Goal: Information Seeking & Learning: Find specific fact

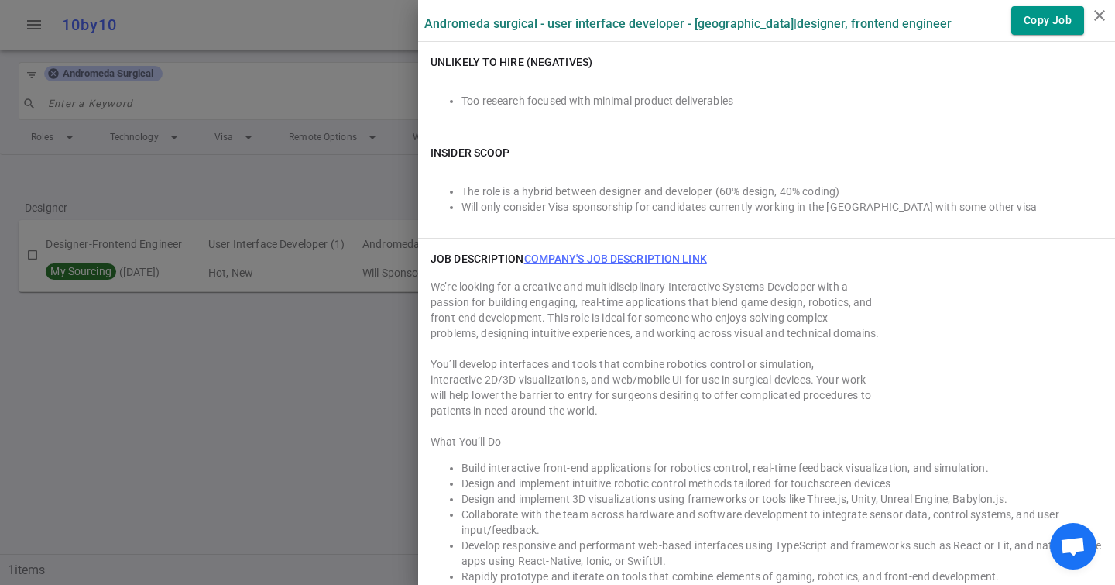
scroll to position [962, 0]
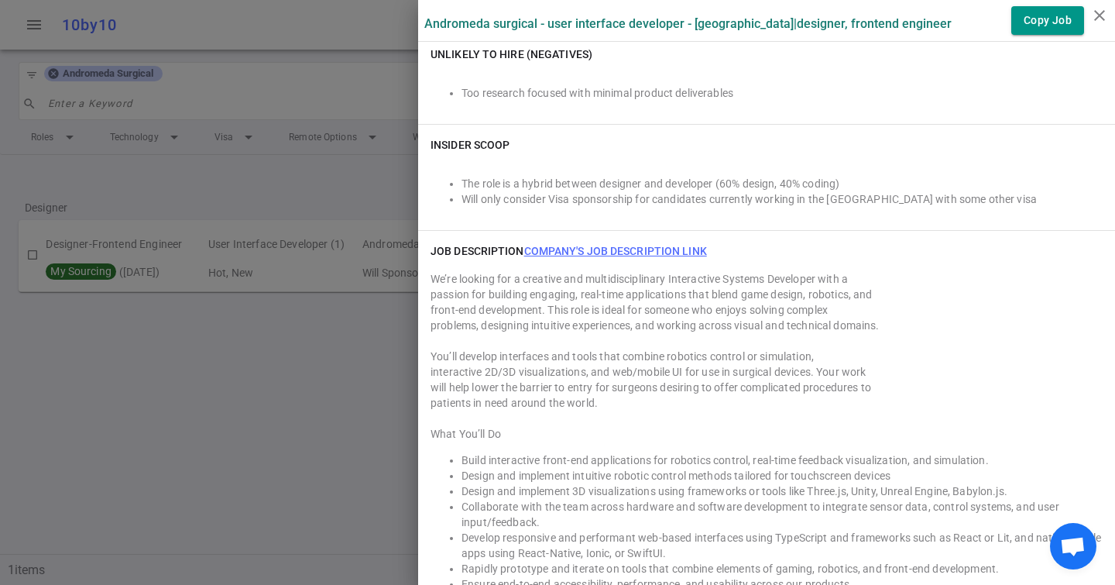
click at [561, 249] on link "Company's job description link" at bounding box center [615, 251] width 183 height 12
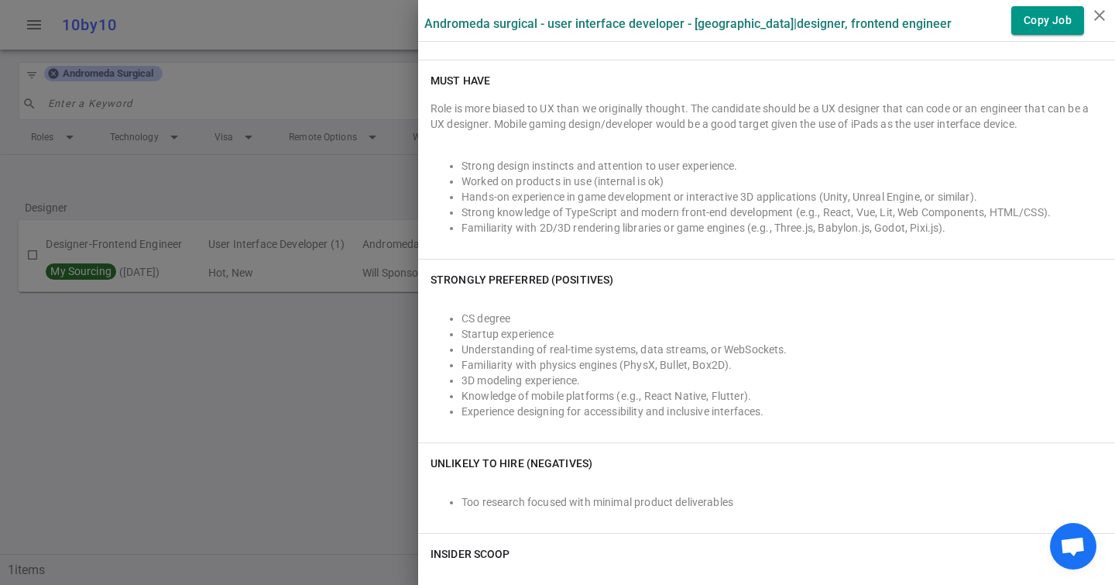
scroll to position [0, 0]
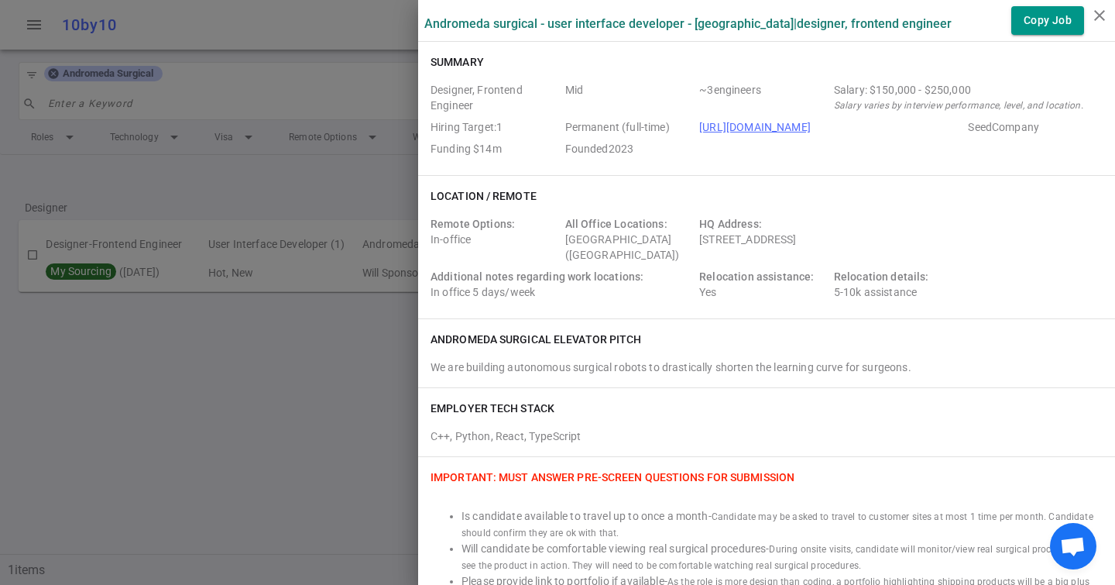
drag, startPoint x: 701, startPoint y: 239, endPoint x: 984, endPoint y: 238, distance: 283.4
click at [984, 238] on div "Remote Options: In-office All Office Locations: [GEOGRAPHIC_DATA] ([GEOGRAPHIC_…" at bounding box center [767, 261] width 672 height 90
copy div "[STREET_ADDRESS]"
click at [524, 275] on span "Additional notes regarding work locations:" at bounding box center [537, 276] width 213 height 12
drag, startPoint x: 493, startPoint y: 287, endPoint x: 534, endPoint y: 288, distance: 40.3
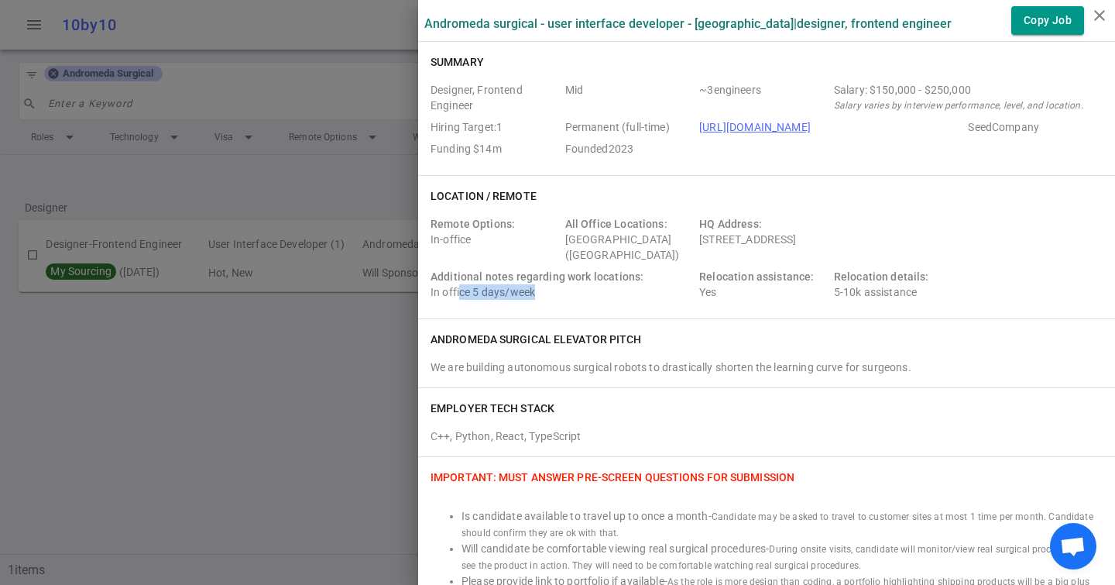
click at [535, 289] on div "Additional notes regarding work locations: In office 5 days/week" at bounding box center [562, 284] width 263 height 31
click at [534, 288] on div "Additional notes regarding work locations: In office 5 days/week" at bounding box center [562, 284] width 263 height 31
drag, startPoint x: 539, startPoint y: 290, endPoint x: 474, endPoint y: 290, distance: 65.1
click at [474, 290] on div "Additional notes regarding work locations: In office 5 days/week" at bounding box center [562, 284] width 263 height 31
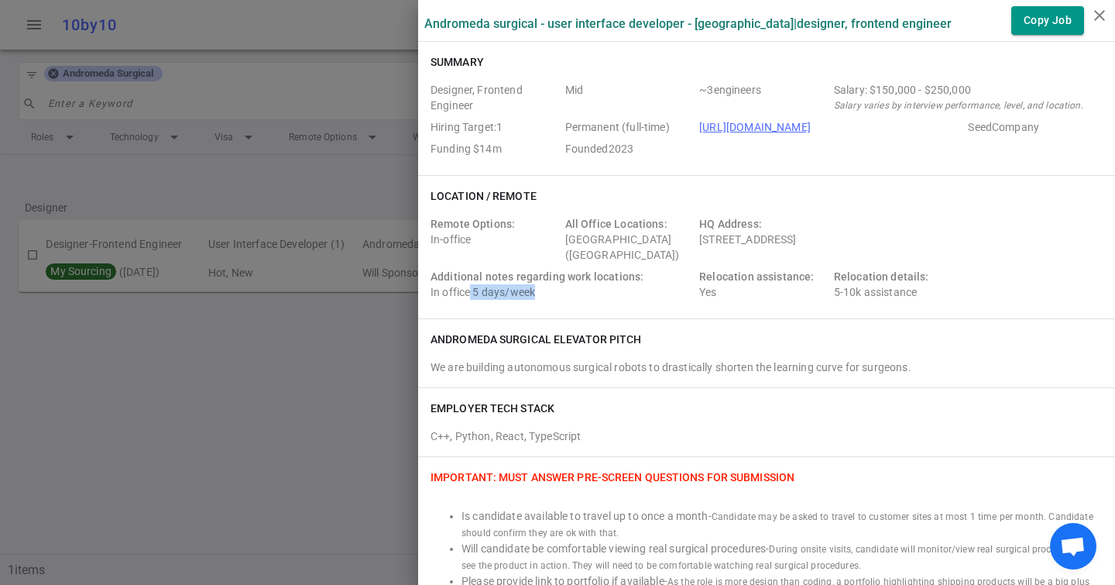
drag, startPoint x: 472, startPoint y: 290, endPoint x: 540, endPoint y: 290, distance: 68.1
click at [541, 290] on div "Additional notes regarding work locations: In office 5 days/week" at bounding box center [562, 284] width 263 height 31
click at [540, 290] on div "Additional notes regarding work locations: In office 5 days/week" at bounding box center [562, 284] width 263 height 31
drag, startPoint x: 540, startPoint y: 290, endPoint x: 463, endPoint y: 290, distance: 76.7
click at [463, 290] on div "Additional notes regarding work locations: In office 5 days/week" at bounding box center [562, 284] width 263 height 31
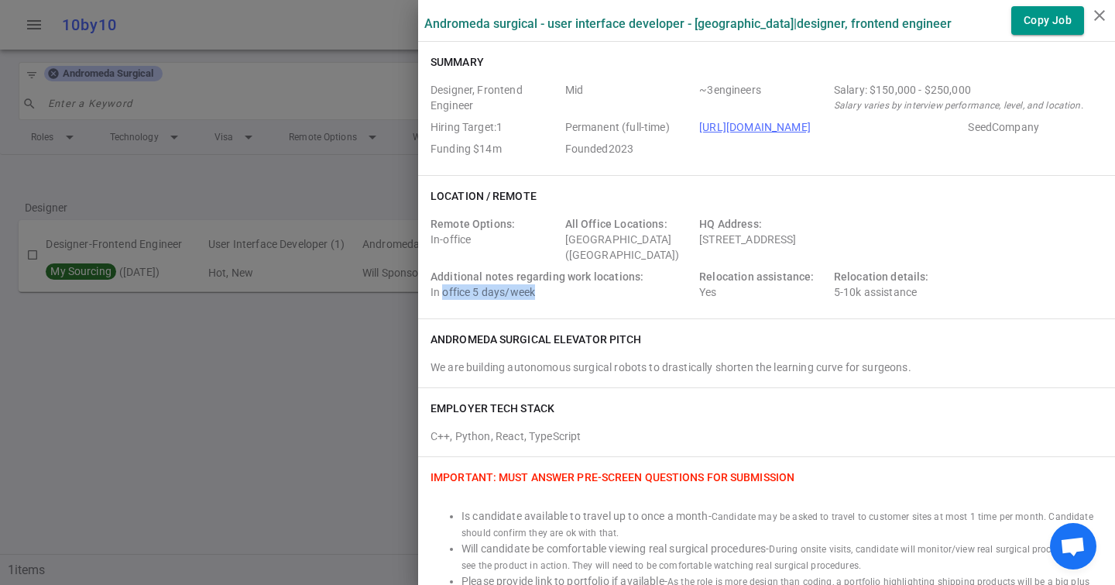
click at [463, 290] on div "Additional notes regarding work locations: In office 5 days/week" at bounding box center [562, 284] width 263 height 31
drag, startPoint x: 599, startPoint y: 299, endPoint x: 432, endPoint y: 299, distance: 166.5
click at [431, 299] on div "Remote Options: In-office All Office Locations: [GEOGRAPHIC_DATA] ([GEOGRAPHIC_…" at bounding box center [767, 261] width 672 height 90
drag, startPoint x: 427, startPoint y: 290, endPoint x: 589, endPoint y: 289, distance: 161.9
click at [591, 290] on div "Location / Remote Remote Options: In-office All Office Locations: [GEOGRAPHIC_D…" at bounding box center [766, 247] width 697 height 142
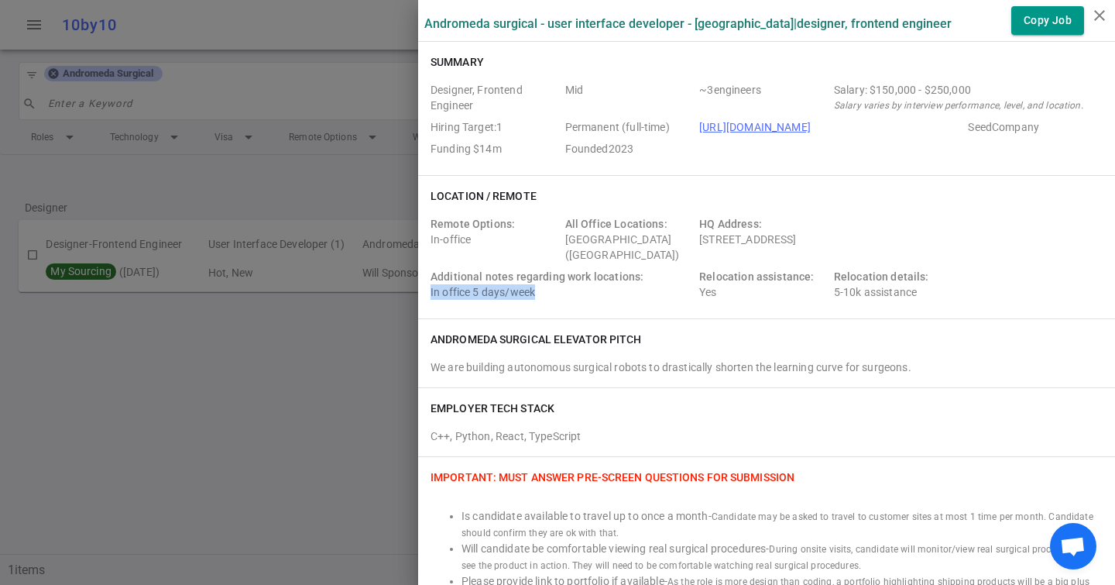
click at [589, 289] on div "Additional notes regarding work locations: In office 5 days/week" at bounding box center [562, 284] width 263 height 31
drag, startPoint x: 589, startPoint y: 289, endPoint x: 429, endPoint y: 289, distance: 160.3
click at [429, 289] on div "Location / Remote Remote Options: In-office All Office Locations: [GEOGRAPHIC_D…" at bounding box center [766, 247] width 697 height 142
click at [518, 273] on span "Additional notes regarding work locations:" at bounding box center [537, 276] width 213 height 12
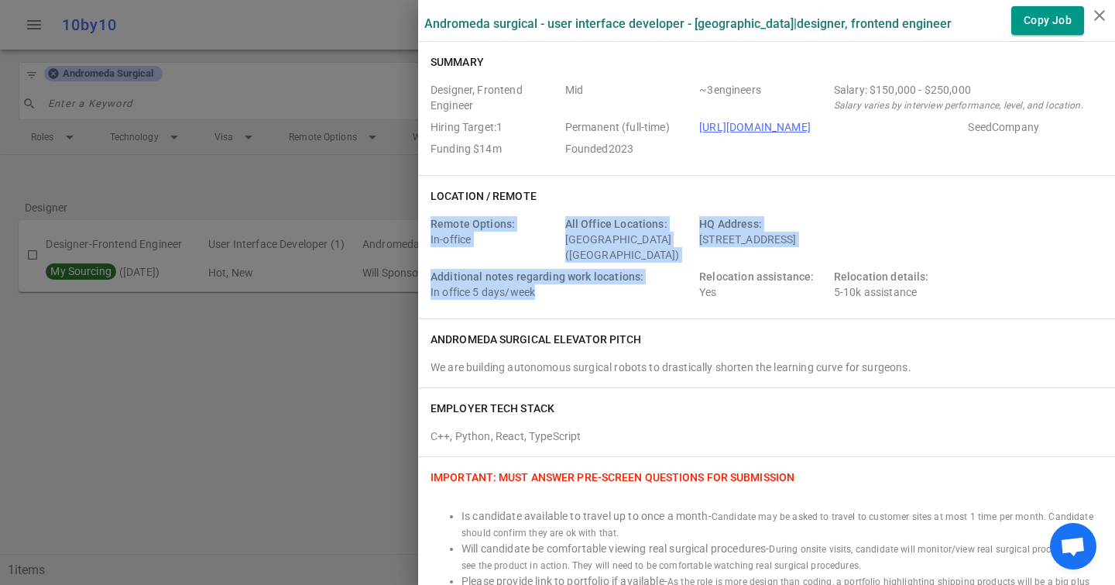
drag, startPoint x: 550, startPoint y: 301, endPoint x: 433, endPoint y: 215, distance: 145.6
click at [433, 215] on div "Remote Options: In-office All Office Locations: [GEOGRAPHIC_DATA] ([GEOGRAPHIC_…" at bounding box center [767, 258] width 672 height 96
drag, startPoint x: 432, startPoint y: 219, endPoint x: 990, endPoint y: 306, distance: 565.0
click at [991, 307] on div "Location / Remote Remote Options: In-office All Office Locations: [GEOGRAPHIC_D…" at bounding box center [766, 247] width 697 height 142
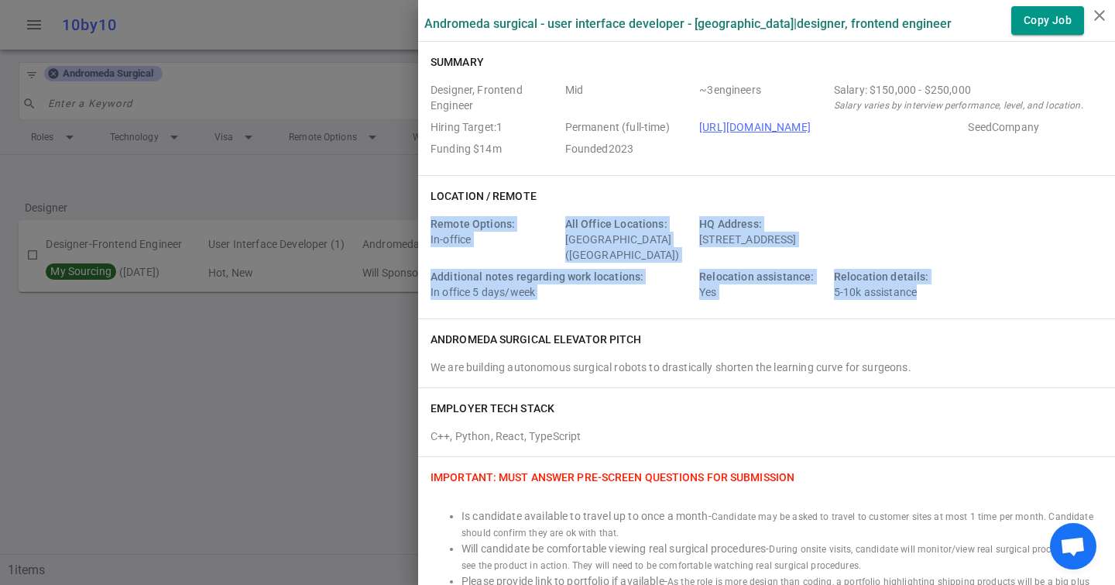
click at [990, 306] on div "Location / Remote Remote Options: In-office All Office Locations: [GEOGRAPHIC_D…" at bounding box center [766, 247] width 697 height 142
drag, startPoint x: 964, startPoint y: 304, endPoint x: 441, endPoint y: 218, distance: 529.9
click at [438, 219] on div "Remote Options: In-office All Office Locations: [GEOGRAPHIC_DATA] ([GEOGRAPHIC_…" at bounding box center [767, 261] width 672 height 90
drag, startPoint x: 431, startPoint y: 220, endPoint x: 929, endPoint y: 307, distance: 505.6
click at [929, 307] on div "Location / Remote Remote Options: In-office All Office Locations: [GEOGRAPHIC_D…" at bounding box center [766, 247] width 697 height 142
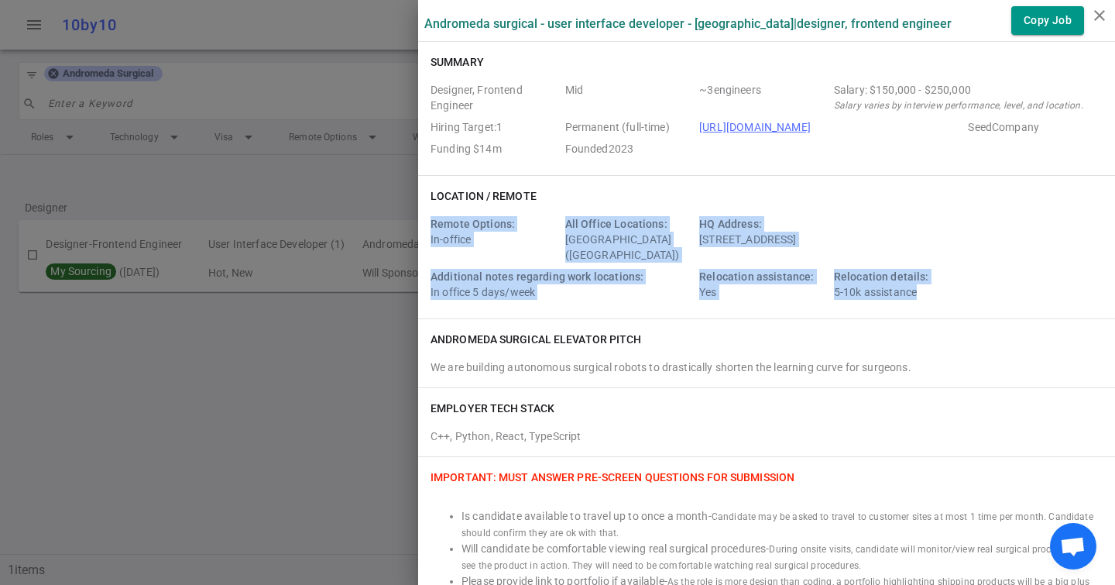
click at [929, 307] on div "Location / Remote Remote Options: In-office All Office Locations: [GEOGRAPHIC_D…" at bounding box center [766, 247] width 697 height 142
drag, startPoint x: 933, startPoint y: 298, endPoint x: 428, endPoint y: 225, distance: 510.3
click at [428, 225] on div "Location / Remote Remote Options: In-office All Office Locations: [GEOGRAPHIC_D…" at bounding box center [766, 247] width 697 height 142
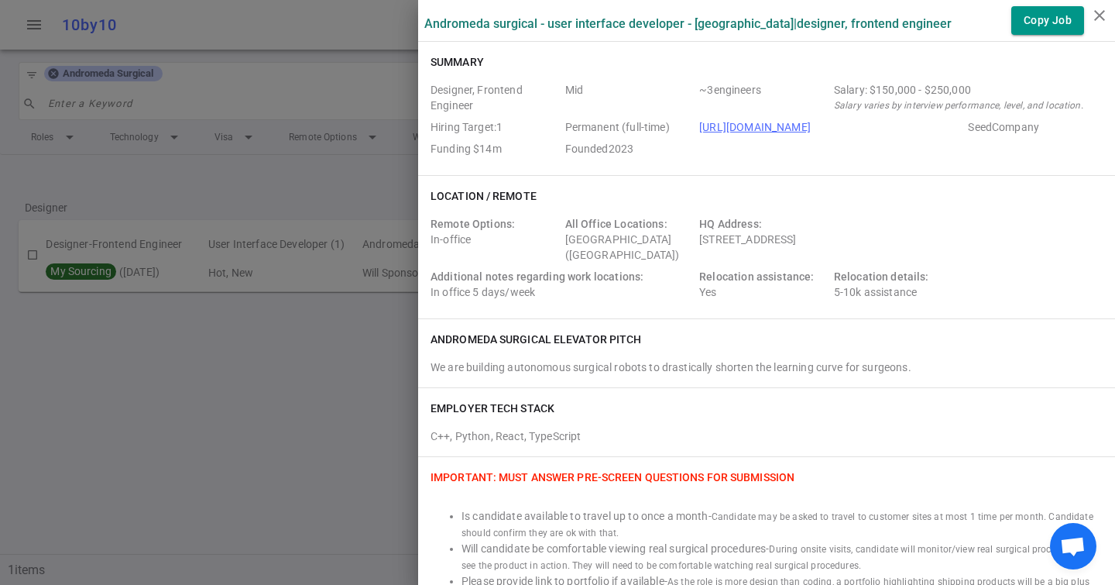
click at [435, 225] on span "Remote Options:" at bounding box center [473, 224] width 84 height 12
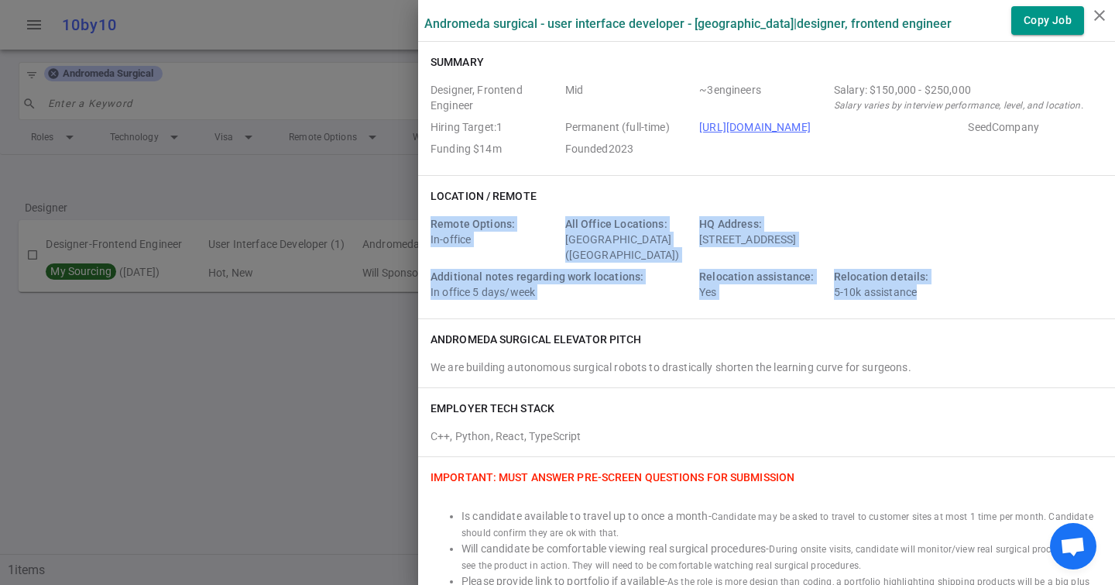
drag, startPoint x: 431, startPoint y: 221, endPoint x: 970, endPoint y: 297, distance: 543.5
click at [970, 297] on div "Remote Options: In-office All Office Locations: [GEOGRAPHIC_DATA] ([GEOGRAPHIC_…" at bounding box center [767, 261] width 672 height 90
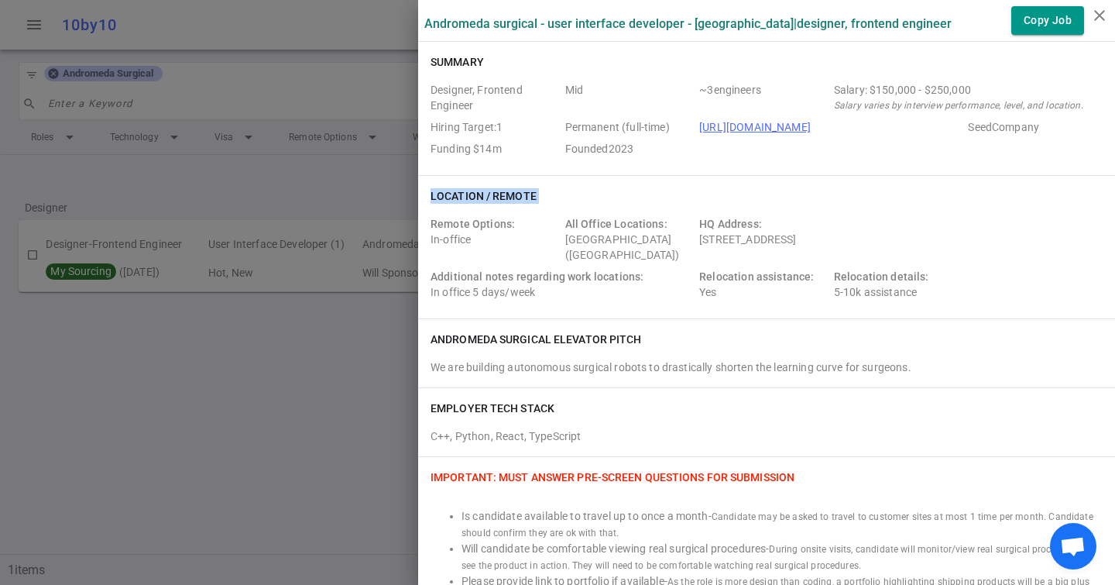
drag, startPoint x: 970, startPoint y: 297, endPoint x: 434, endPoint y: 217, distance: 541.0
click at [434, 217] on div "Remote Options: In-office All Office Locations: [GEOGRAPHIC_DATA] ([GEOGRAPHIC_…" at bounding box center [767, 261] width 672 height 90
click at [434, 218] on span "Remote Options:" at bounding box center [473, 224] width 84 height 12
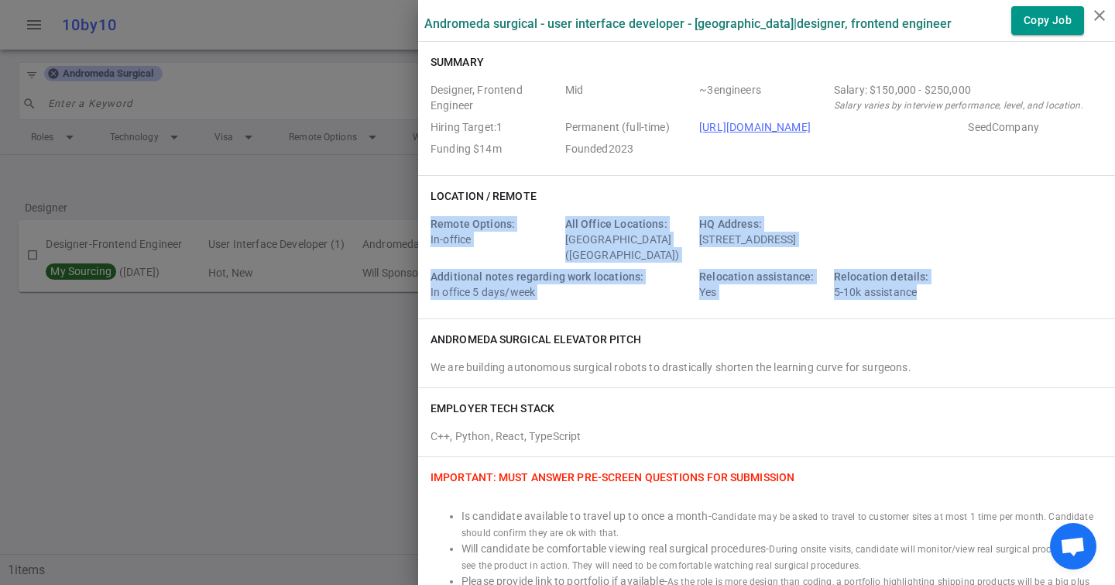
drag, startPoint x: 429, startPoint y: 218, endPoint x: 918, endPoint y: 299, distance: 495.4
click at [919, 300] on div "Location / Remote Remote Options: In-office All Office Locations: [GEOGRAPHIC_D…" at bounding box center [766, 247] width 697 height 142
click at [918, 299] on div "Remote Options: In-office All Office Locations: [GEOGRAPHIC_DATA] ([GEOGRAPHIC_…" at bounding box center [767, 261] width 672 height 90
drag, startPoint x: 929, startPoint y: 297, endPoint x: 434, endPoint y: 218, distance: 501.1
click at [434, 218] on div "Remote Options: In-office All Office Locations: [GEOGRAPHIC_DATA] ([GEOGRAPHIC_…" at bounding box center [767, 261] width 672 height 90
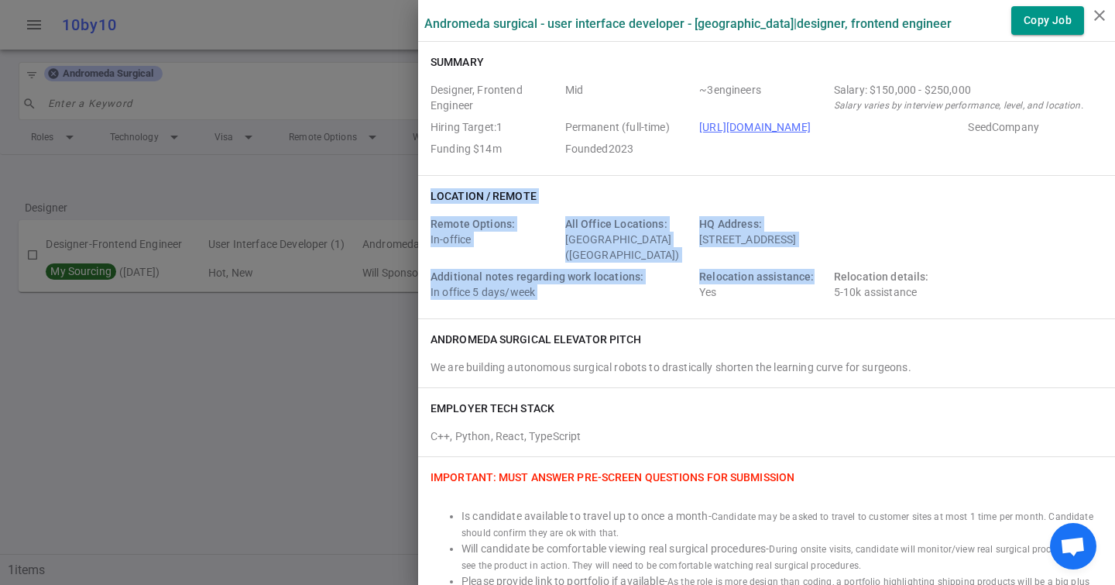
drag, startPoint x: 430, startPoint y: 194, endPoint x: 832, endPoint y: 270, distance: 409.2
click at [832, 270] on div "Location / Remote Remote Options: In-office All Office Locations: [GEOGRAPHIC_D…" at bounding box center [766, 247] width 697 height 142
drag, startPoint x: 942, startPoint y: 299, endPoint x: 428, endPoint y: 197, distance: 523.5
click at [428, 197] on div "Location / Remote Remote Options: In-office All Office Locations: [GEOGRAPHIC_D…" at bounding box center [766, 247] width 697 height 142
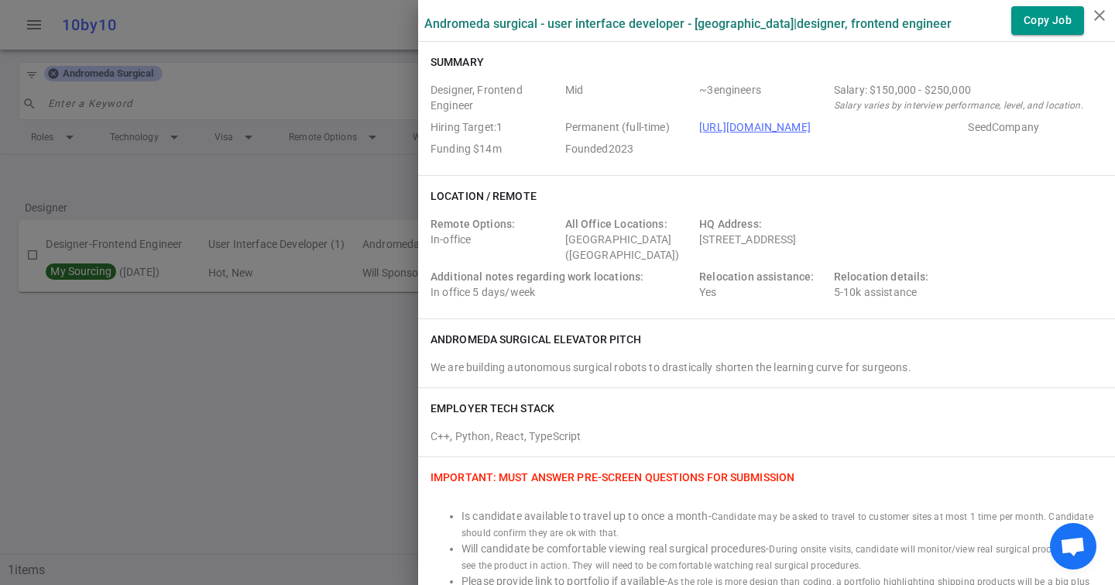
drag, startPoint x: 428, startPoint y: 196, endPoint x: 945, endPoint y: 302, distance: 527.3
click at [945, 302] on div "Location / Remote Remote Options: In-office All Office Locations: [GEOGRAPHIC_D…" at bounding box center [766, 247] width 697 height 142
click at [945, 302] on div "Remote Options: In-office All Office Locations: [GEOGRAPHIC_DATA] ([GEOGRAPHIC_…" at bounding box center [767, 261] width 672 height 90
drag, startPoint x: 945, startPoint y: 302, endPoint x: 437, endPoint y: 209, distance: 516.4
click at [437, 210] on div "Remote Options: In-office All Office Locations: [GEOGRAPHIC_DATA] ([GEOGRAPHIC_…" at bounding box center [767, 258] width 672 height 96
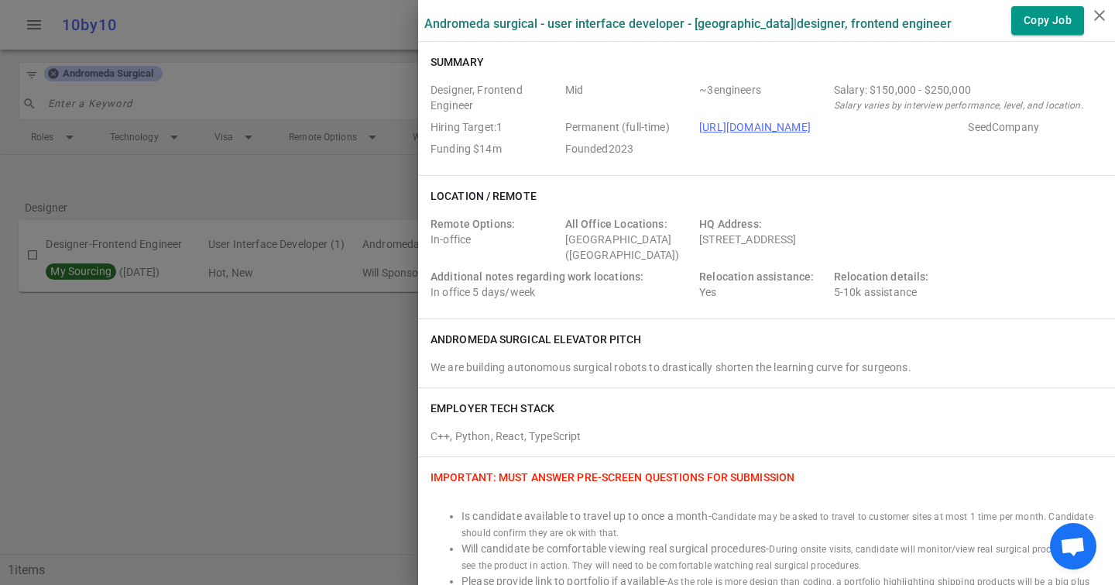
click at [431, 195] on h6 "Location / Remote" at bounding box center [484, 195] width 106 height 15
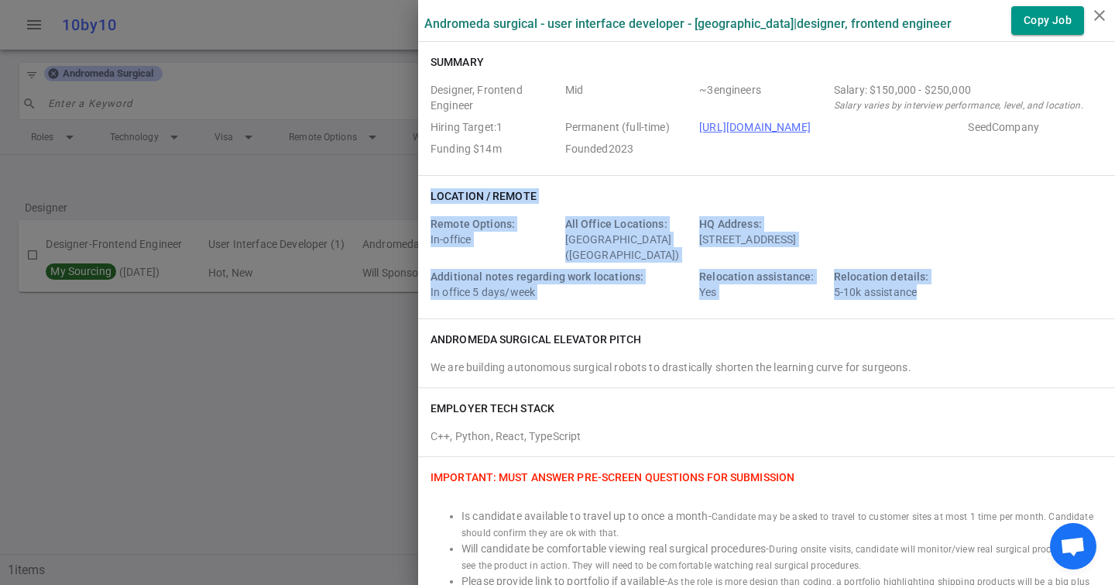
drag, startPoint x: 430, startPoint y: 194, endPoint x: 951, endPoint y: 287, distance: 529.3
click at [951, 287] on div "Location / Remote Remote Options: In-office All Office Locations: [GEOGRAPHIC_D…" at bounding box center [766, 247] width 697 height 142
click at [951, 287] on div "Relocation details: 5-10k assistance" at bounding box center [898, 284] width 129 height 31
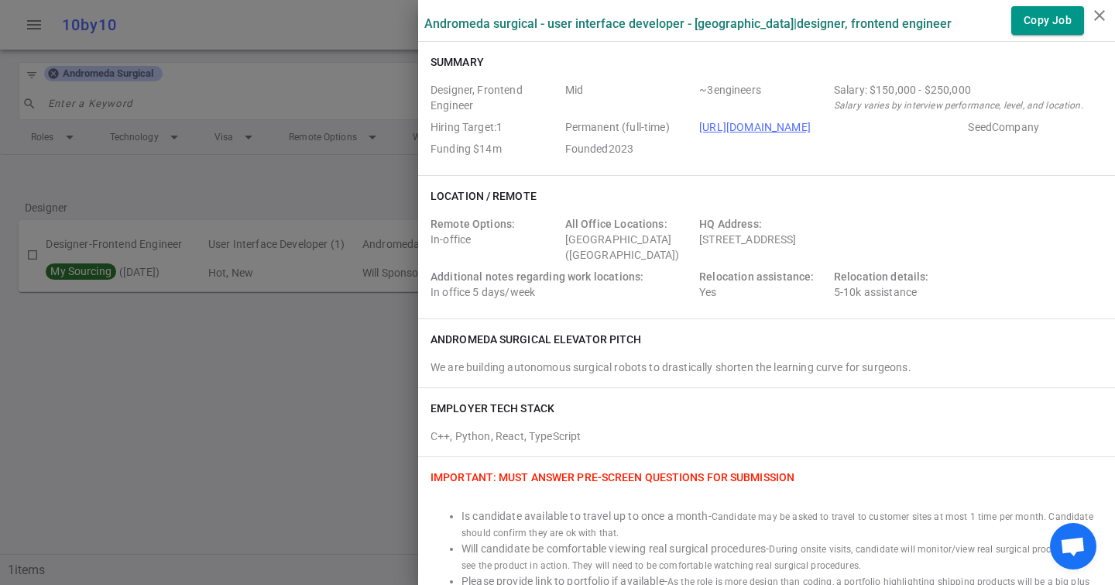
drag, startPoint x: 951, startPoint y: 287, endPoint x: 433, endPoint y: 197, distance: 525.8
click at [432, 197] on div "Location / Remote Remote Options: In-office All Office Locations: [GEOGRAPHIC_D…" at bounding box center [766, 247] width 697 height 142
click at [433, 197] on h6 "Location / Remote" at bounding box center [484, 195] width 106 height 15
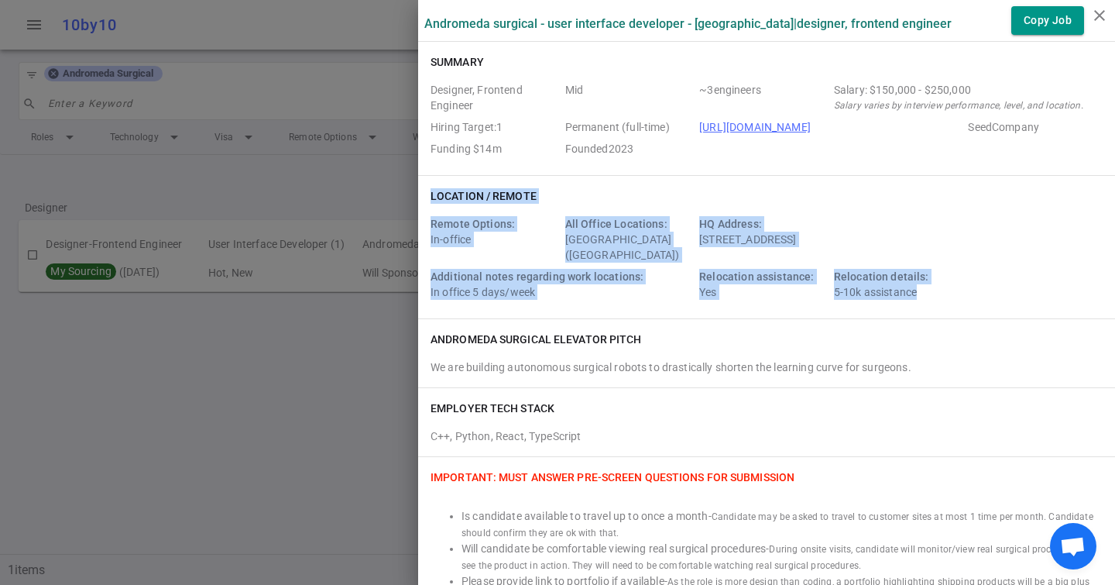
drag, startPoint x: 433, startPoint y: 195, endPoint x: 966, endPoint y: 304, distance: 544.5
click at [966, 304] on div "Location / Remote Remote Options: In-office All Office Locations: [GEOGRAPHIC_D…" at bounding box center [766, 247] width 697 height 142
click at [966, 304] on div "Remote Options: In-office All Office Locations: [GEOGRAPHIC_DATA] ([GEOGRAPHIC_…" at bounding box center [767, 261] width 672 height 90
drag, startPoint x: 960, startPoint y: 296, endPoint x: 433, endPoint y: 195, distance: 536.1
click at [433, 195] on div "Location / Remote Remote Options: In-office All Office Locations: [GEOGRAPHIC_D…" at bounding box center [766, 247] width 697 height 142
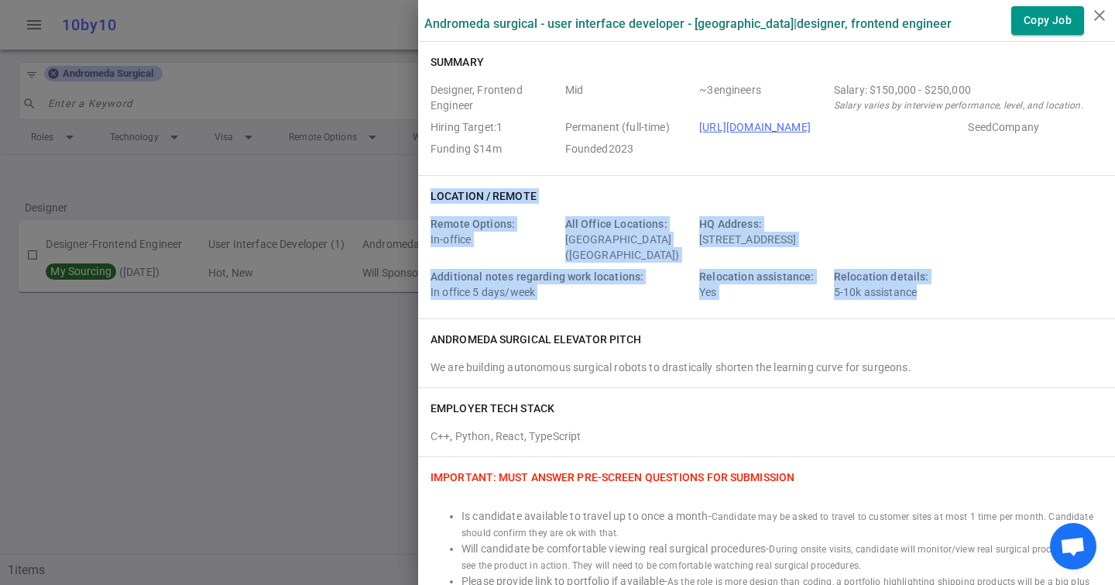
click at [433, 195] on h6 "Location / Remote" at bounding box center [484, 195] width 106 height 15
drag, startPoint x: 433, startPoint y: 191, endPoint x: 990, endPoint y: 315, distance: 571.3
click at [992, 315] on div "Location / Remote Remote Options: In-office All Office Locations: [GEOGRAPHIC_D…" at bounding box center [766, 247] width 697 height 142
click at [990, 315] on div "Location / Remote Remote Options: In-office All Office Locations: [GEOGRAPHIC_D…" at bounding box center [766, 247] width 697 height 142
drag, startPoint x: 980, startPoint y: 304, endPoint x: 463, endPoint y: 191, distance: 529.5
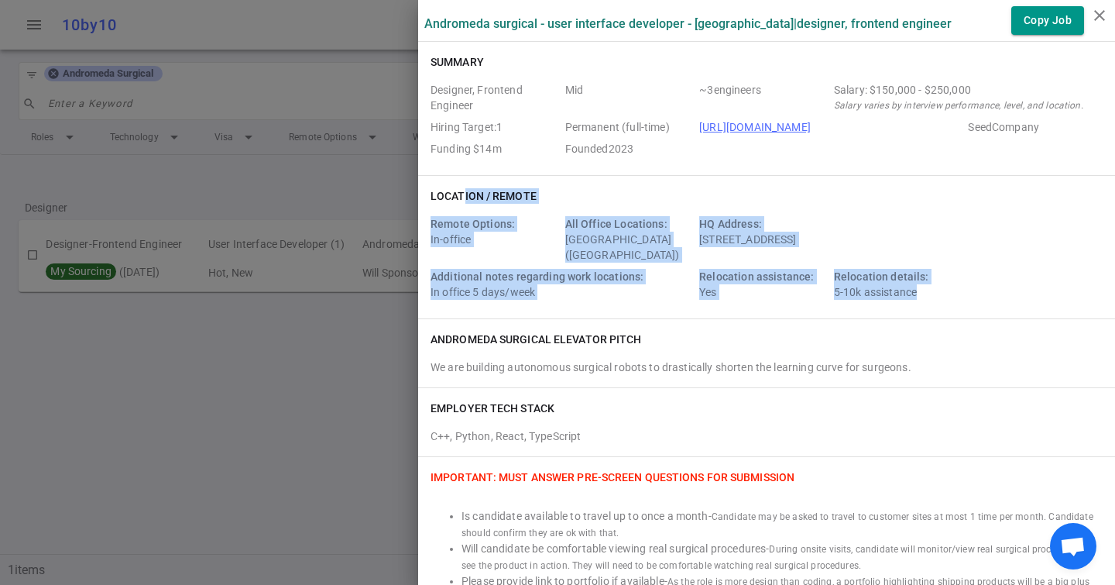
click at [463, 191] on div "Location / Remote Remote Options: In-office All Office Locations: [GEOGRAPHIC_D…" at bounding box center [766, 247] width 697 height 142
click at [463, 191] on h6 "Location / Remote" at bounding box center [484, 195] width 106 height 15
